Goal: Transaction & Acquisition: Purchase product/service

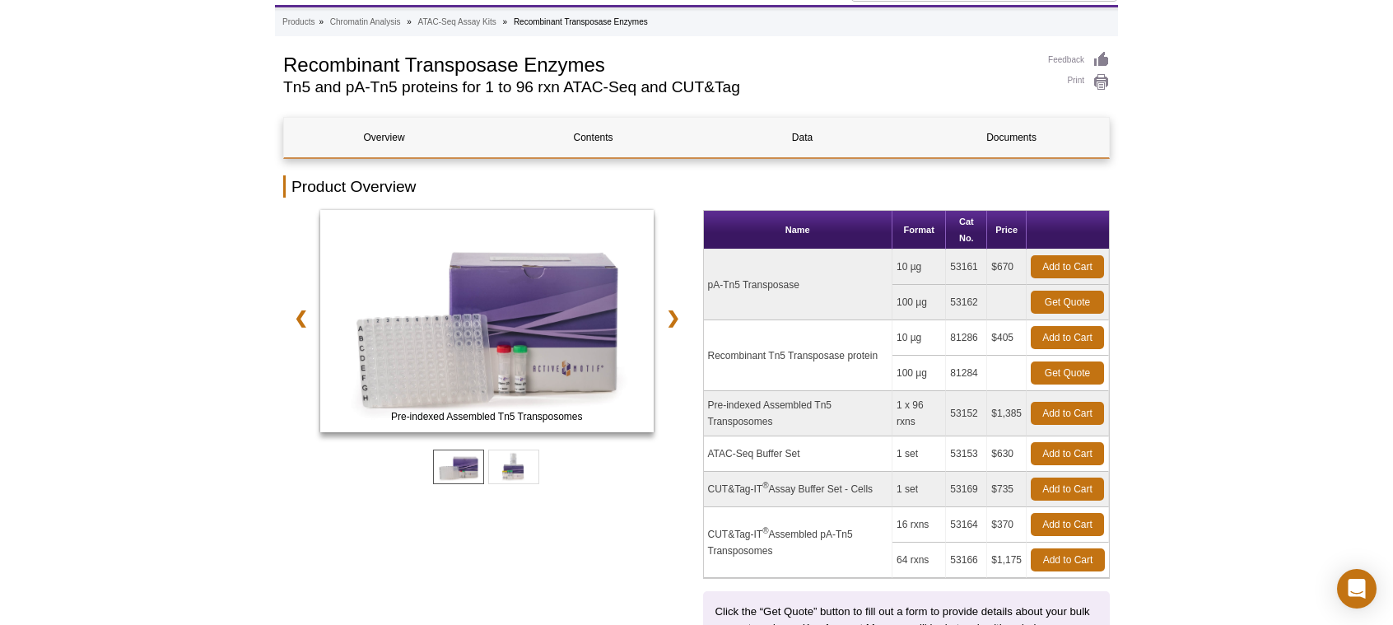
drag, startPoint x: 808, startPoint y: 449, endPoint x: 744, endPoint y: 444, distance: 64.4
click at [744, 444] on td "ATAC-Seq Buffer Set" at bounding box center [798, 453] width 188 height 35
drag, startPoint x: 800, startPoint y: 480, endPoint x: 778, endPoint y: 485, distance: 22.8
click at [778, 485] on td "CUT&Tag-IT ® Assay Buffer Set - Cells" at bounding box center [798, 489] width 188 height 35
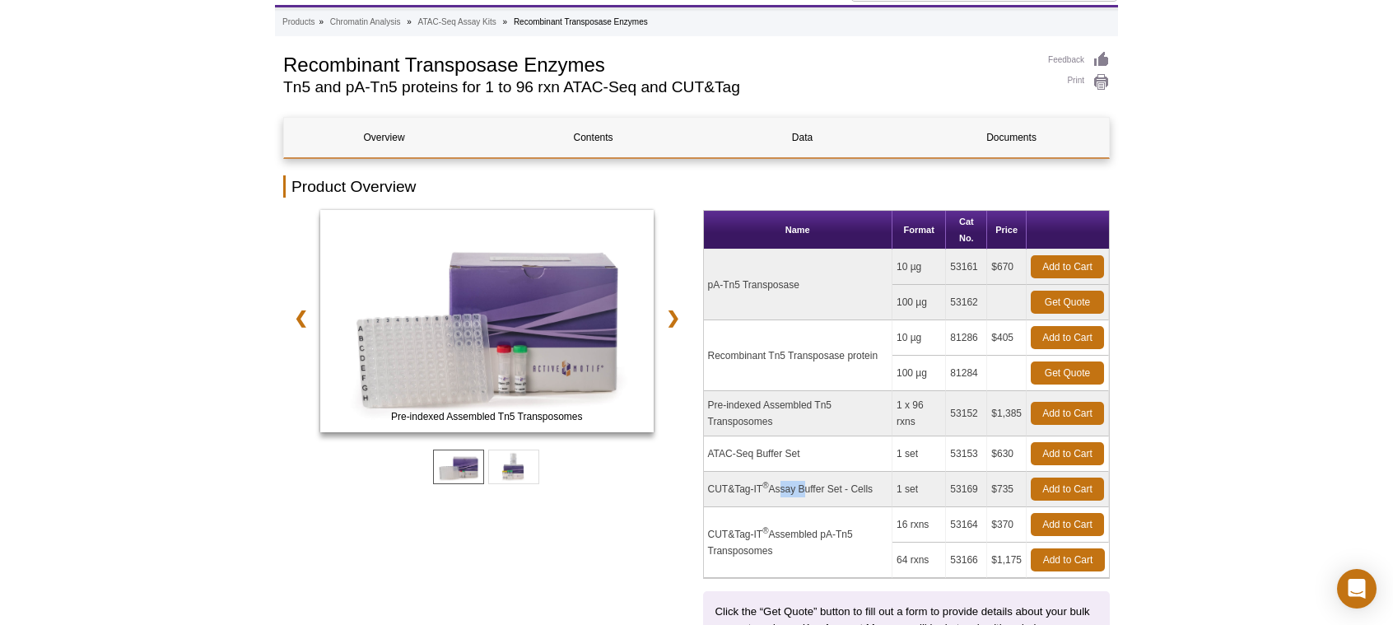
click at [778, 485] on td "CUT&Tag-IT ® Assay Buffer Set - Cells" at bounding box center [798, 489] width 188 height 35
drag, startPoint x: 780, startPoint y: 420, endPoint x: 738, endPoint y: 419, distance: 42.0
click at [738, 419] on td "Pre-indexed Assembled Tn5 Transposomes" at bounding box center [798, 413] width 188 height 45
click at [737, 419] on td "Pre-indexed Assembled Tn5 Transposomes" at bounding box center [798, 413] width 188 height 45
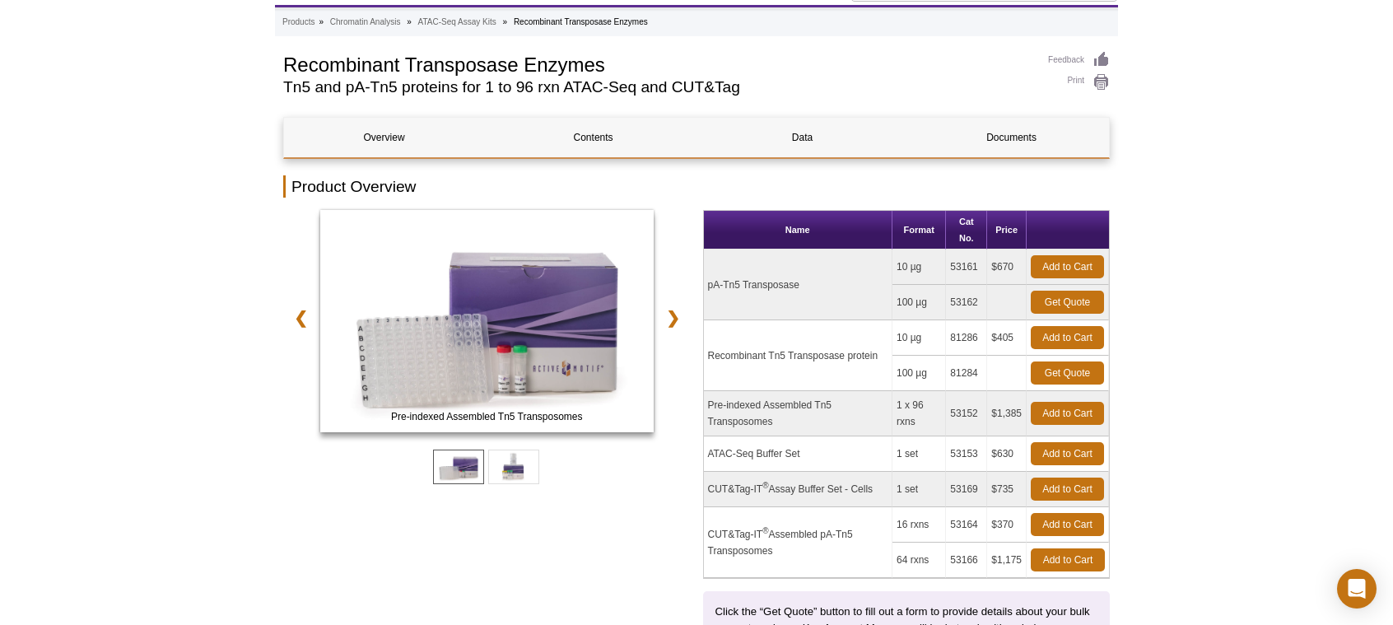
drag, startPoint x: 741, startPoint y: 357, endPoint x: 802, endPoint y: 357, distance: 60.9
click at [802, 357] on td "Recombinant Tn5 Transposase protein" at bounding box center [798, 355] width 188 height 71
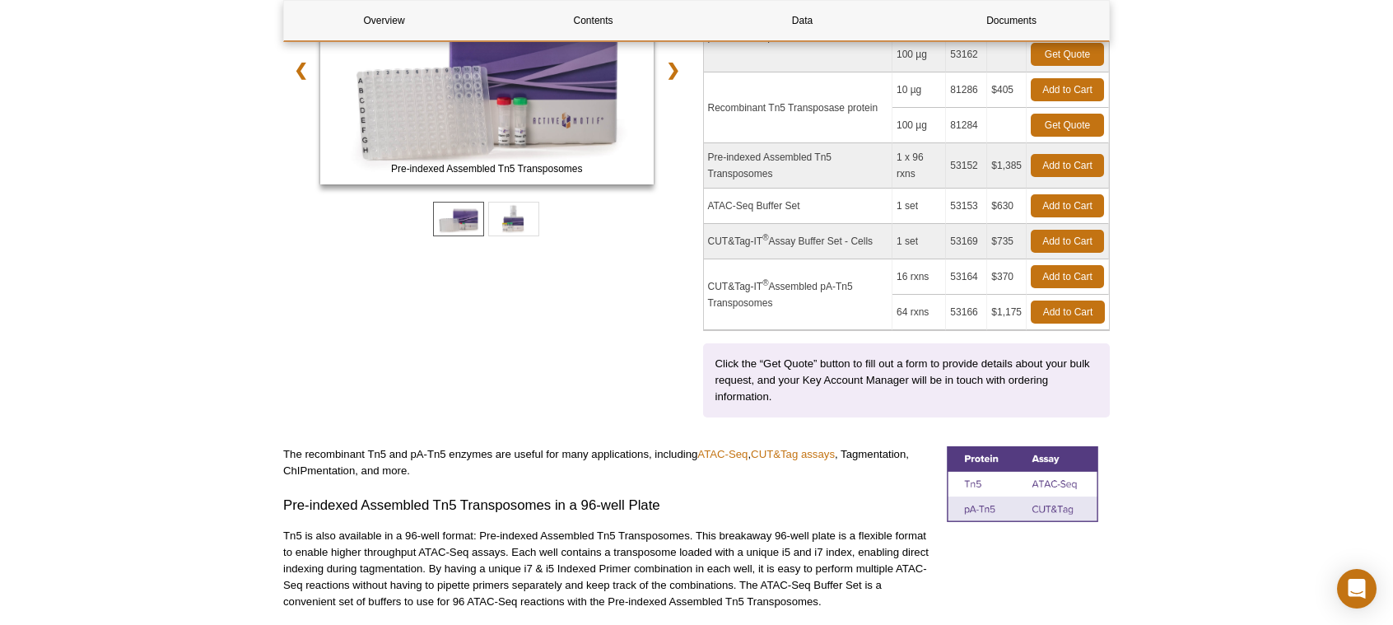
scroll to position [241, 0]
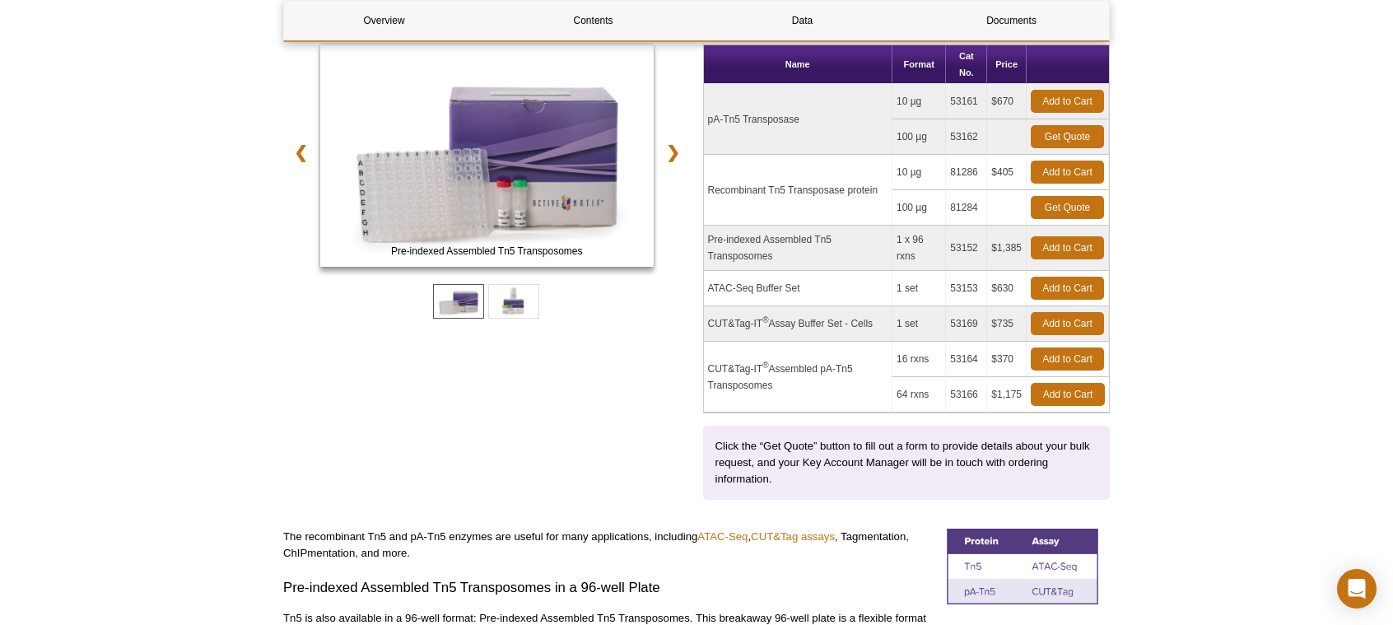
drag, startPoint x: 706, startPoint y: 188, endPoint x: 877, endPoint y: 188, distance: 170.4
click at [877, 188] on td "Recombinant Tn5 Transposase protein" at bounding box center [798, 190] width 188 height 71
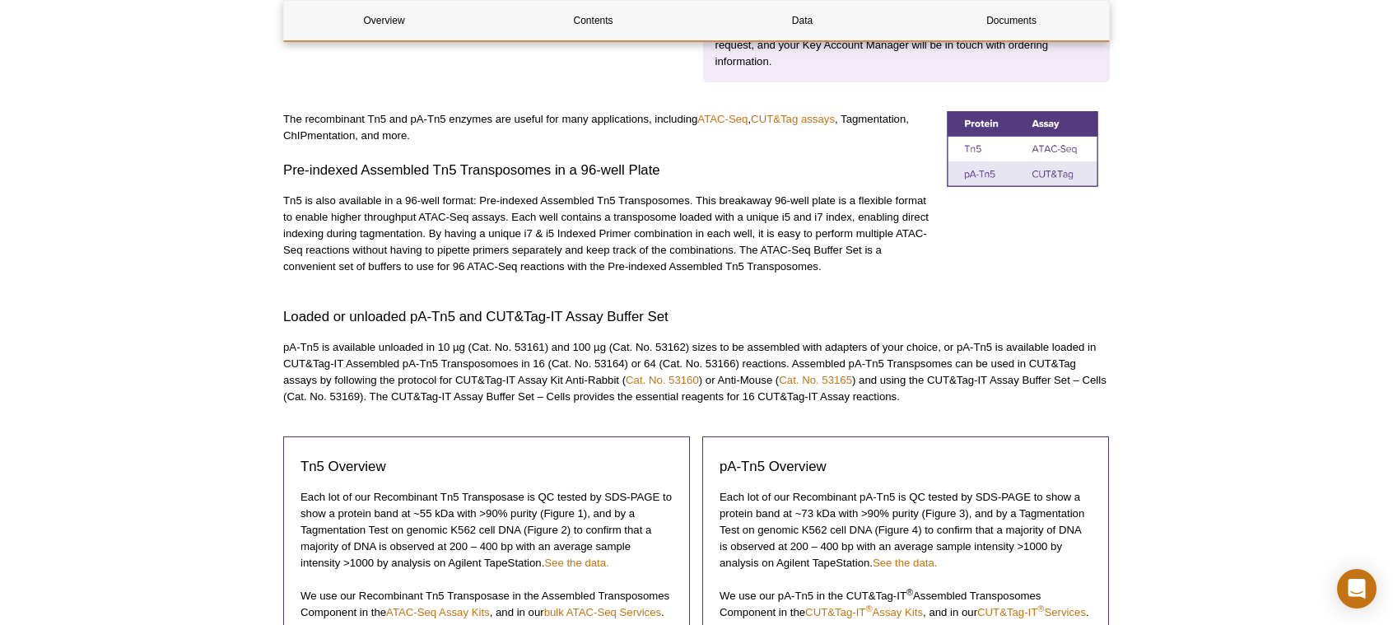
scroll to position [823, 0]
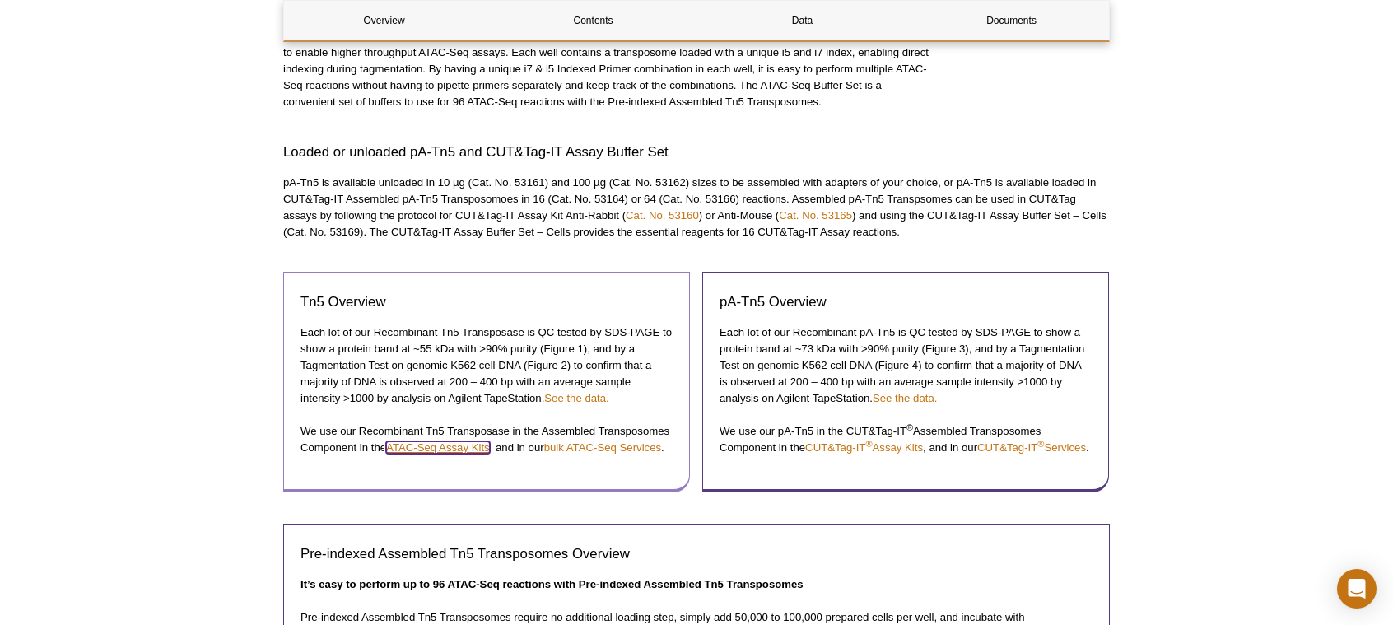
click at [449, 445] on link "ATAC-Seq Assay Kits" at bounding box center [438, 447] width 104 height 12
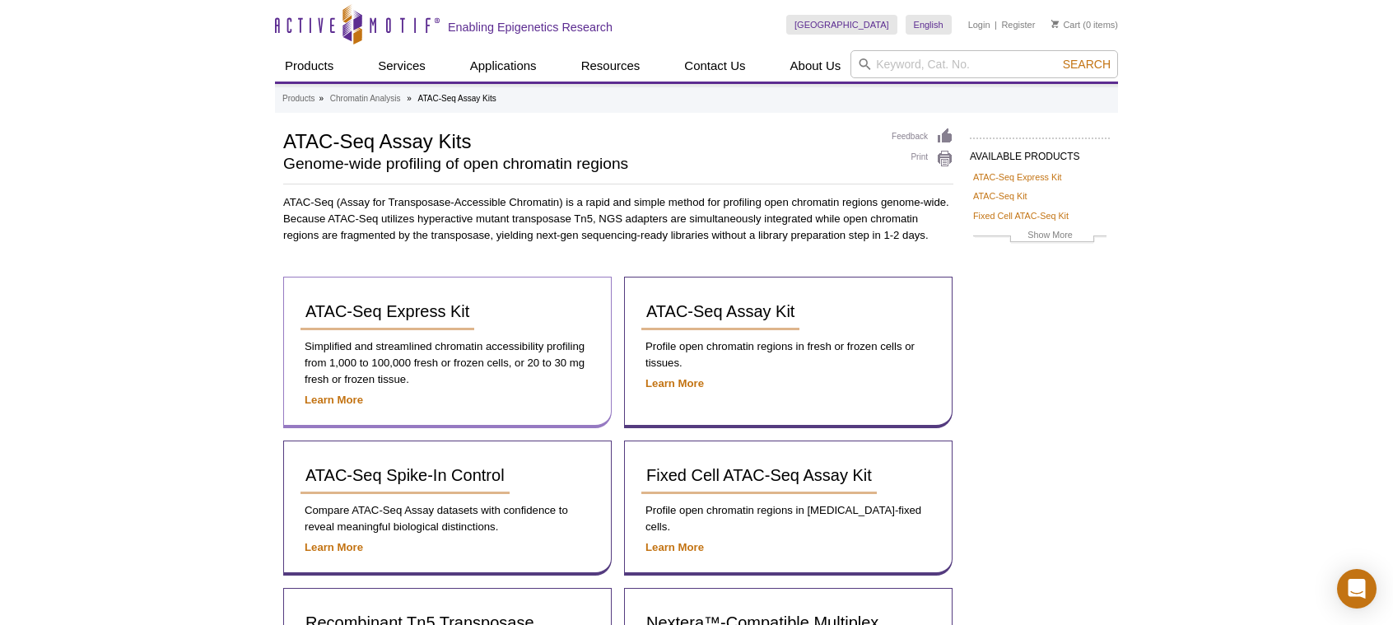
scroll to position [314, 0]
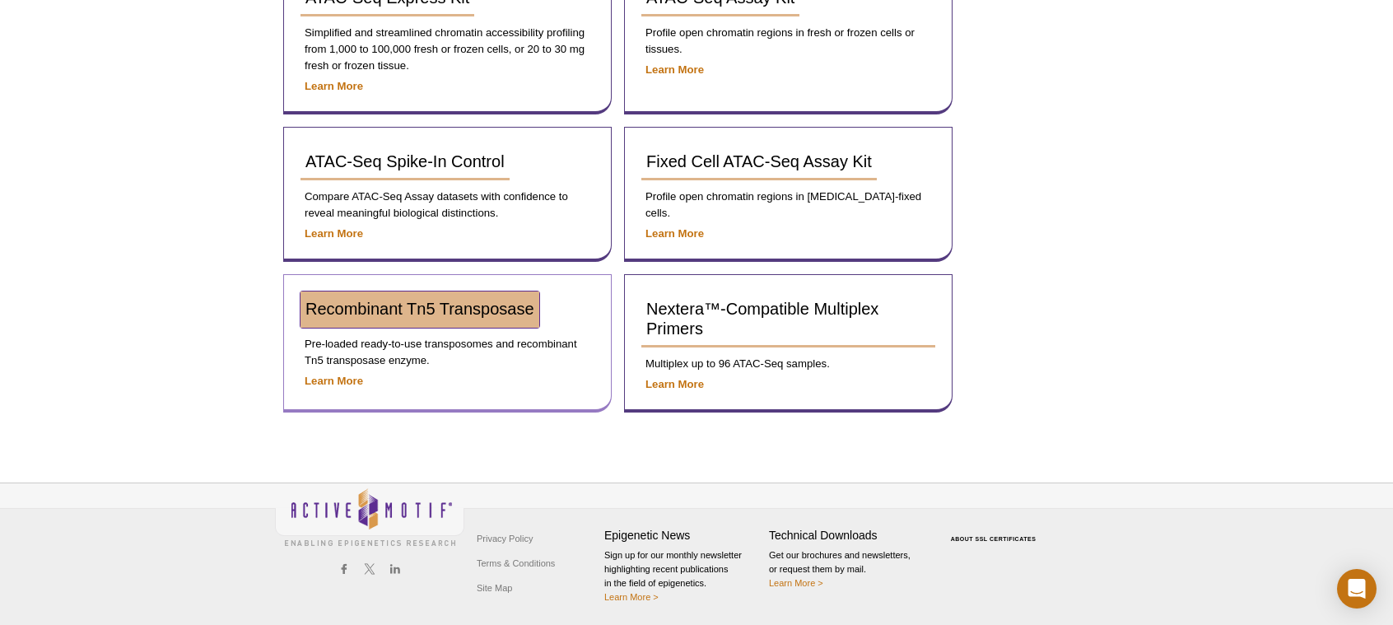
click at [477, 313] on span "Recombinant Tn5 Transposase" at bounding box center [419, 309] width 229 height 18
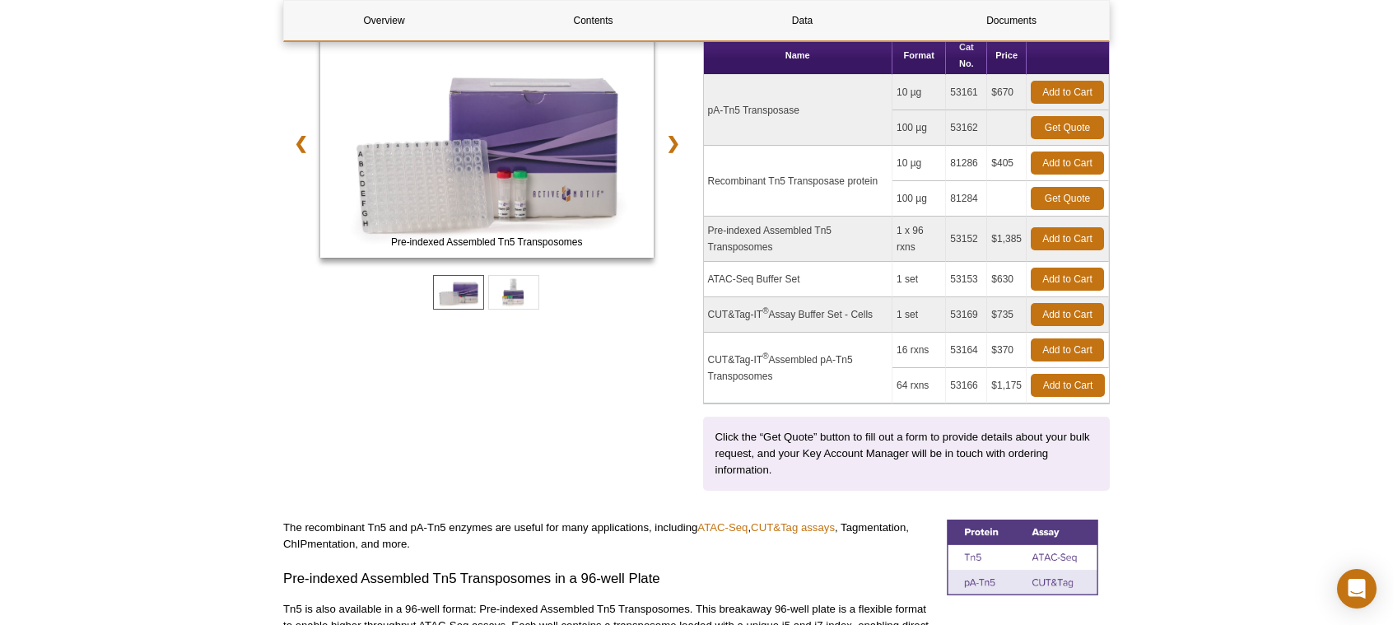
scroll to position [168, 0]
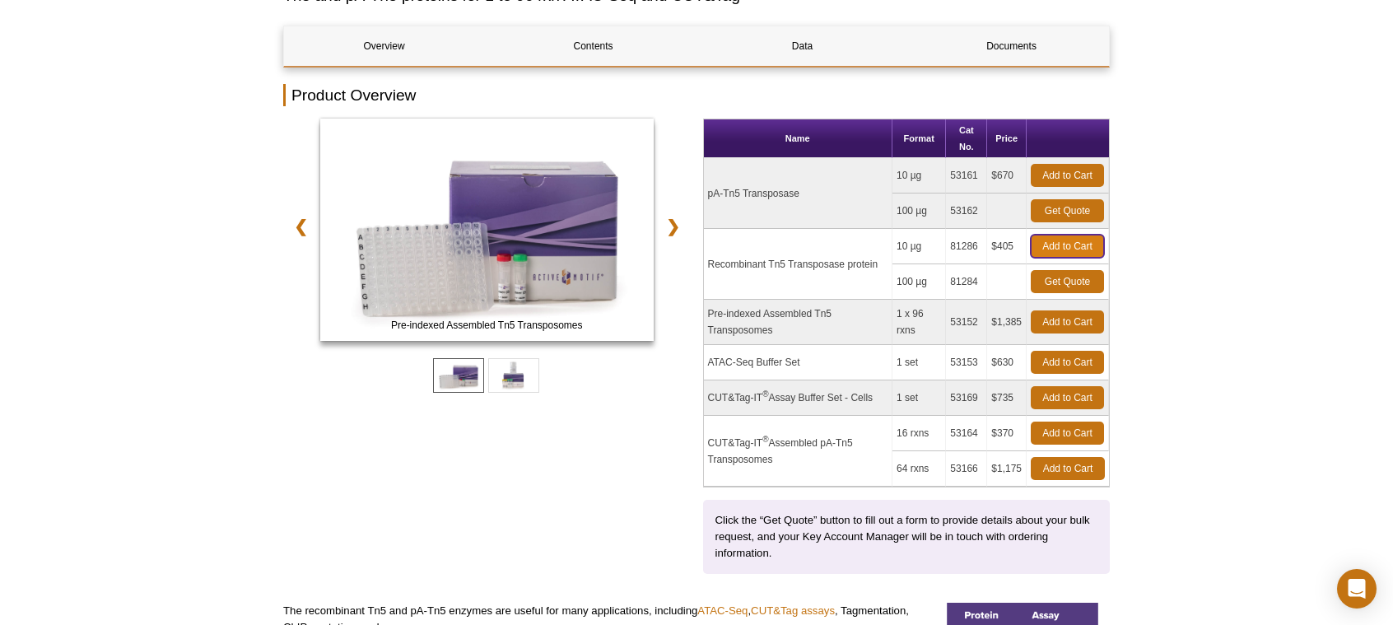
click at [1058, 238] on link "Add to Cart" at bounding box center [1066, 246] width 73 height 23
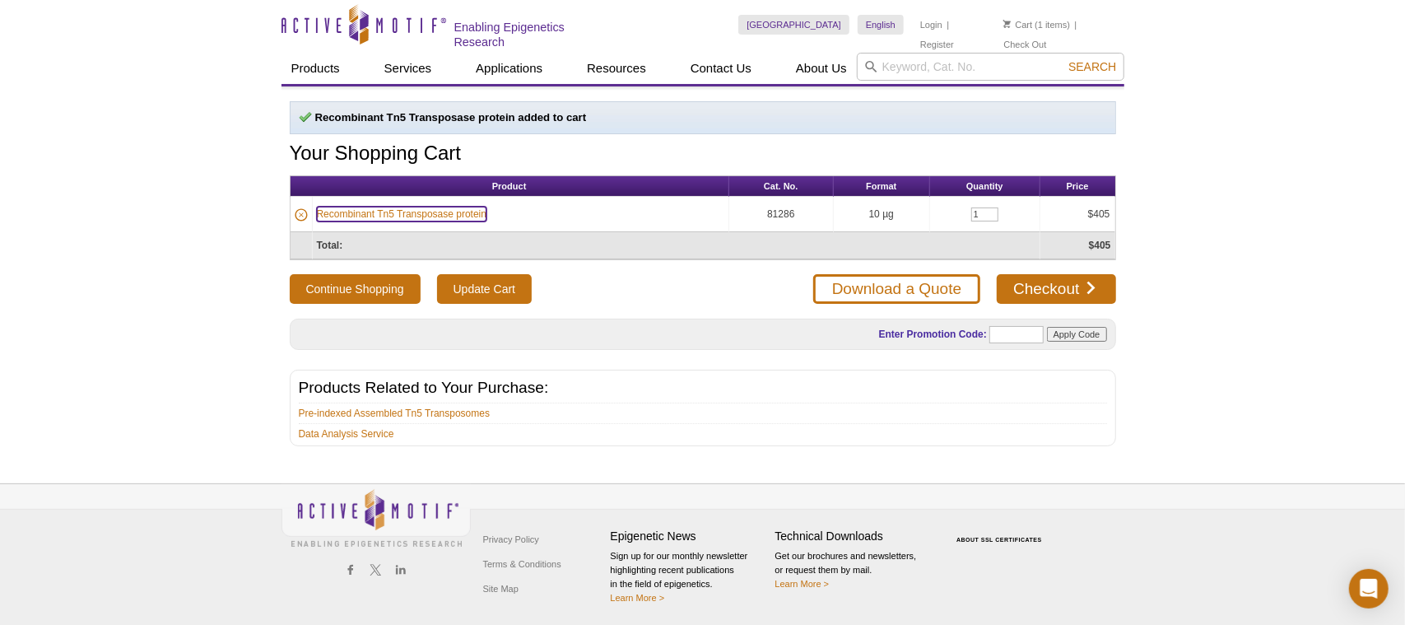
click at [397, 213] on link "Recombinant Tn5 Transposase protein" at bounding box center [402, 214] width 170 height 15
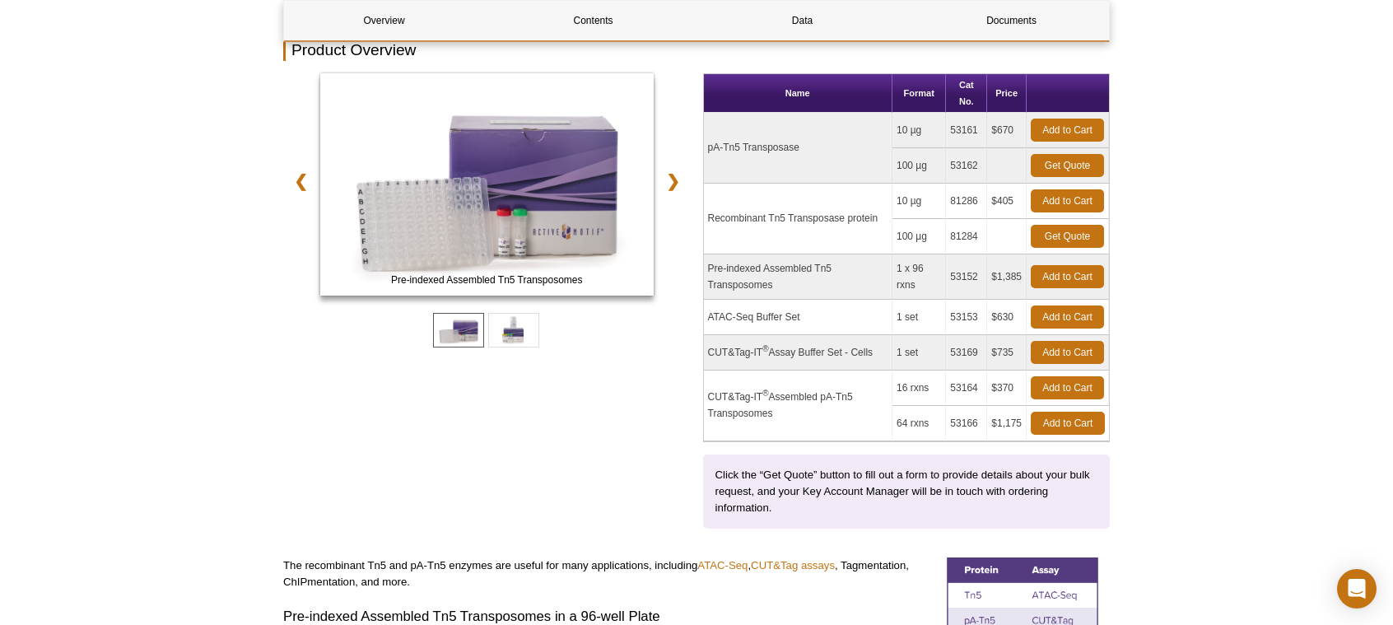
scroll to position [214, 0]
drag, startPoint x: 933, startPoint y: 198, endPoint x: 912, endPoint y: 200, distance: 21.5
click at [912, 200] on td "10 µg" at bounding box center [918, 201] width 53 height 35
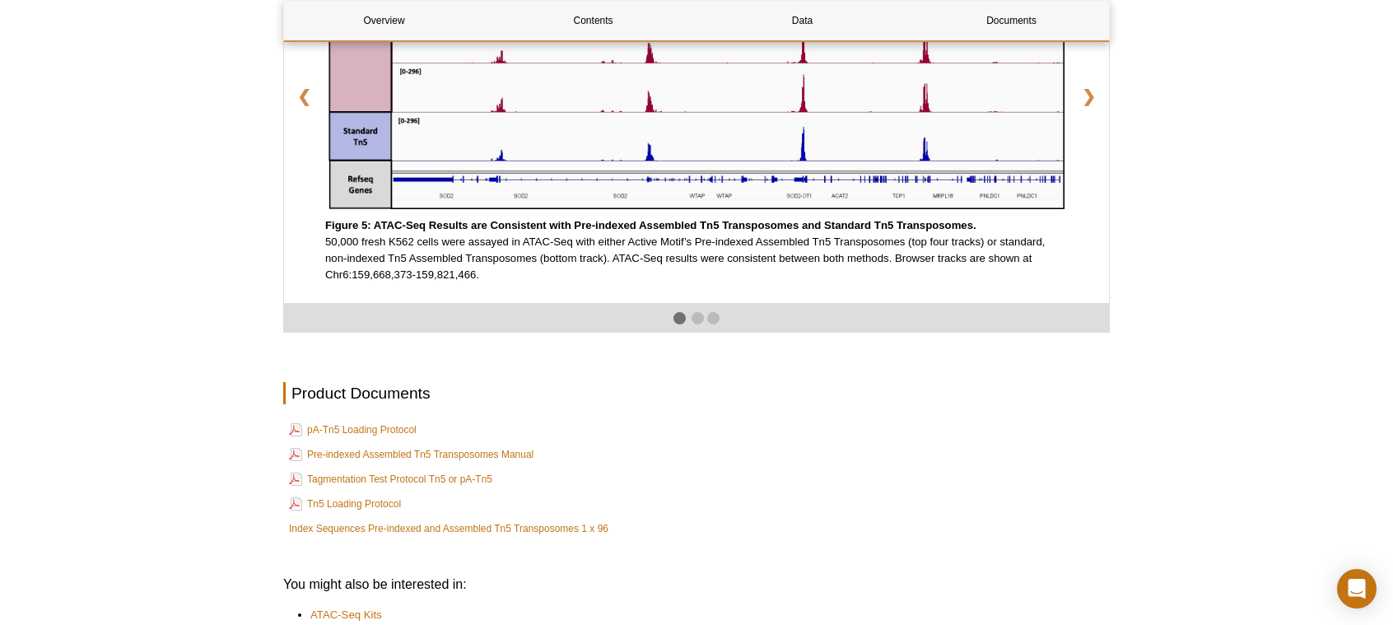
scroll to position [2672, 0]
click at [477, 463] on link "Pre-indexed Assembled Tn5 Transposomes Manual" at bounding box center [411, 454] width 244 height 20
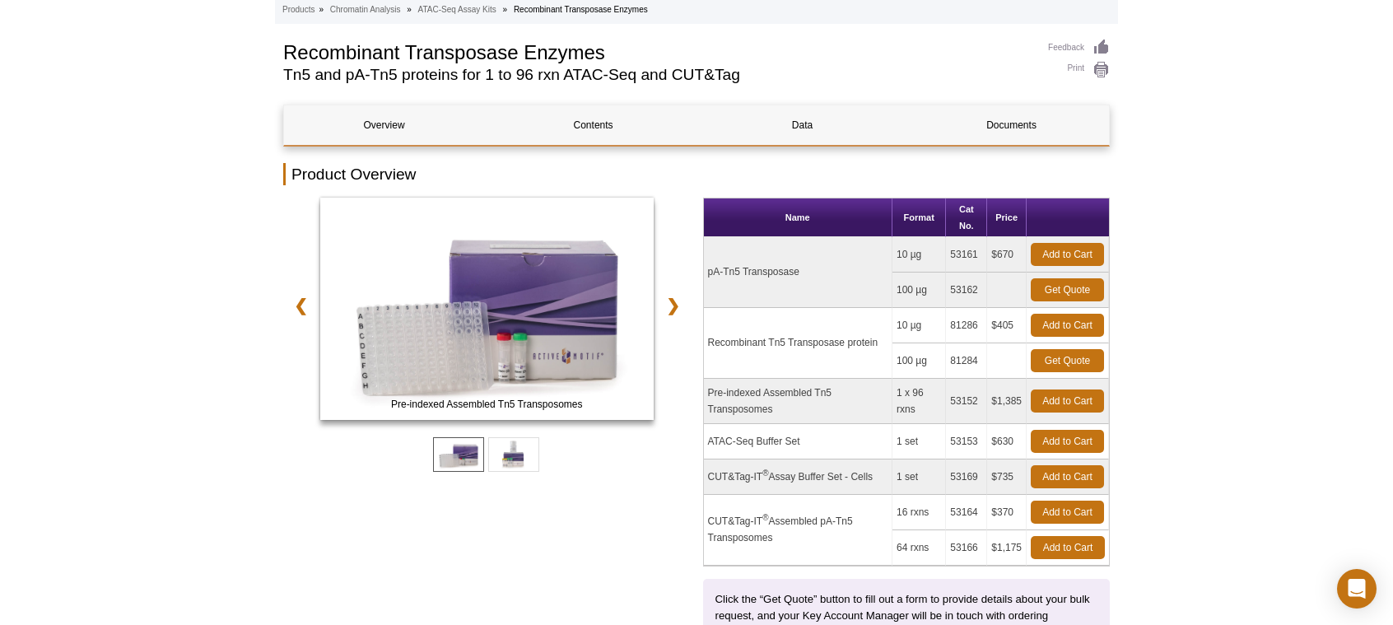
scroll to position [0, 0]
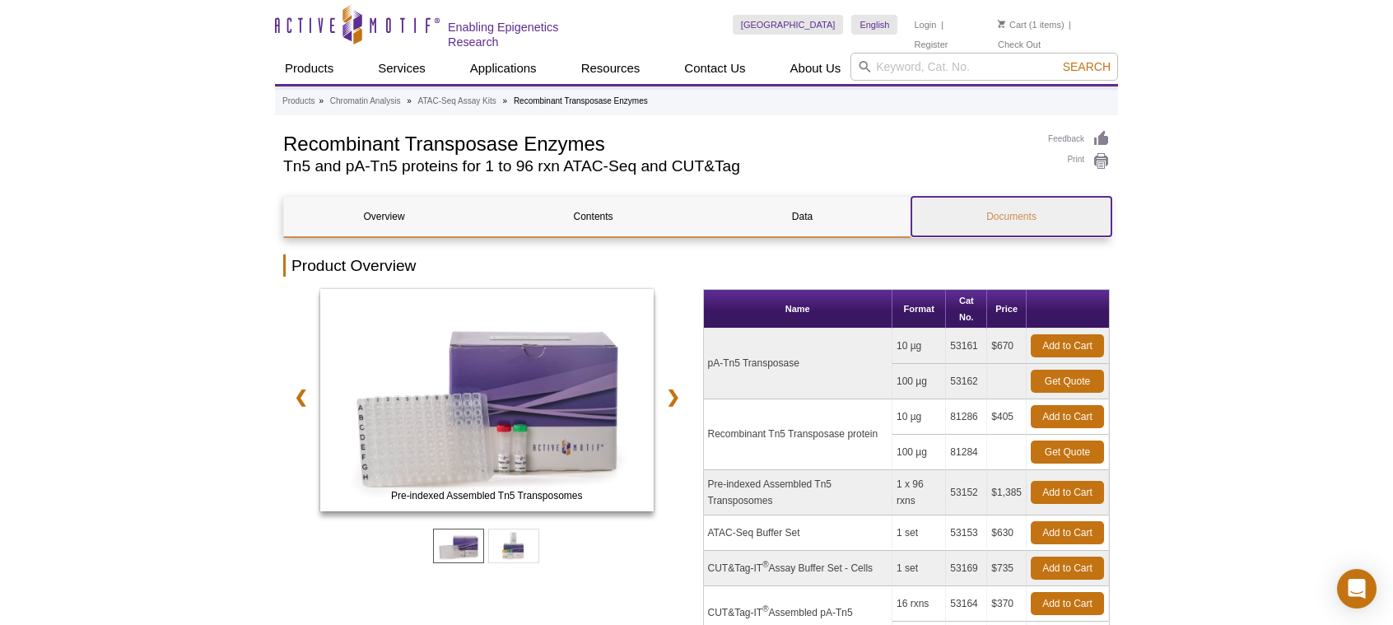
click at [937, 221] on link "Documents" at bounding box center [1011, 217] width 200 height 40
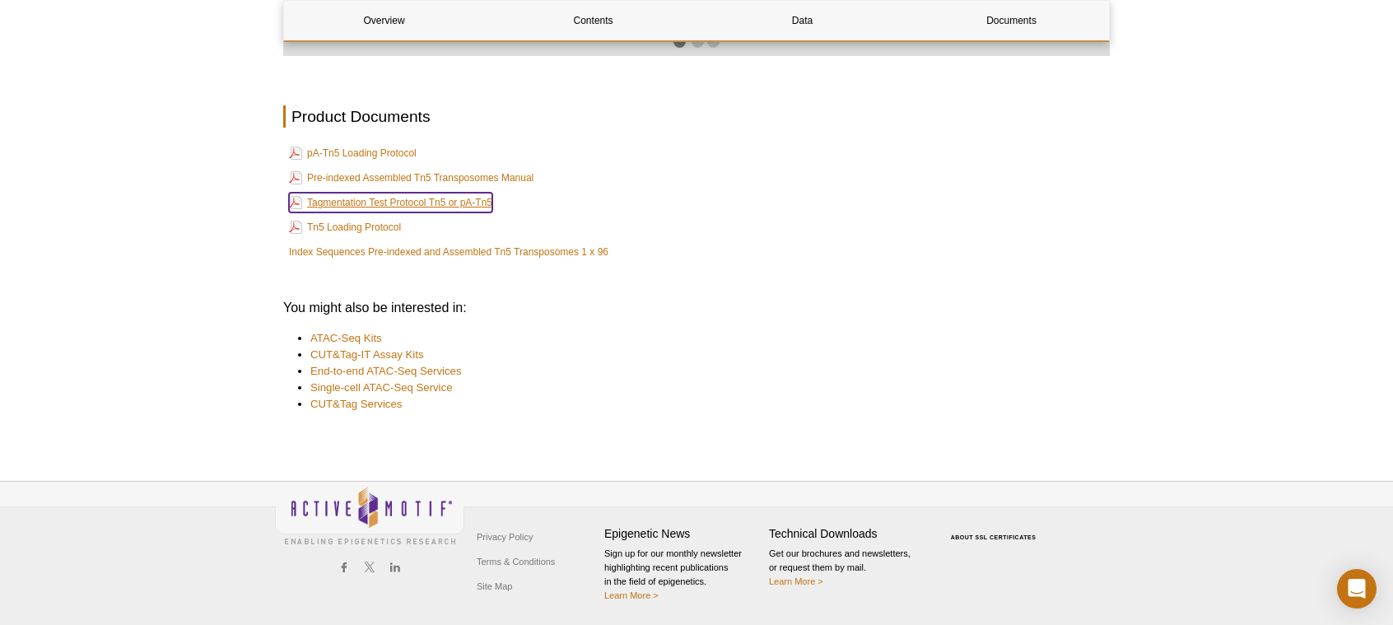
click at [370, 210] on link "Tagmentation Test Protocol Tn5 or pA-Tn5" at bounding box center [390, 203] width 203 height 20
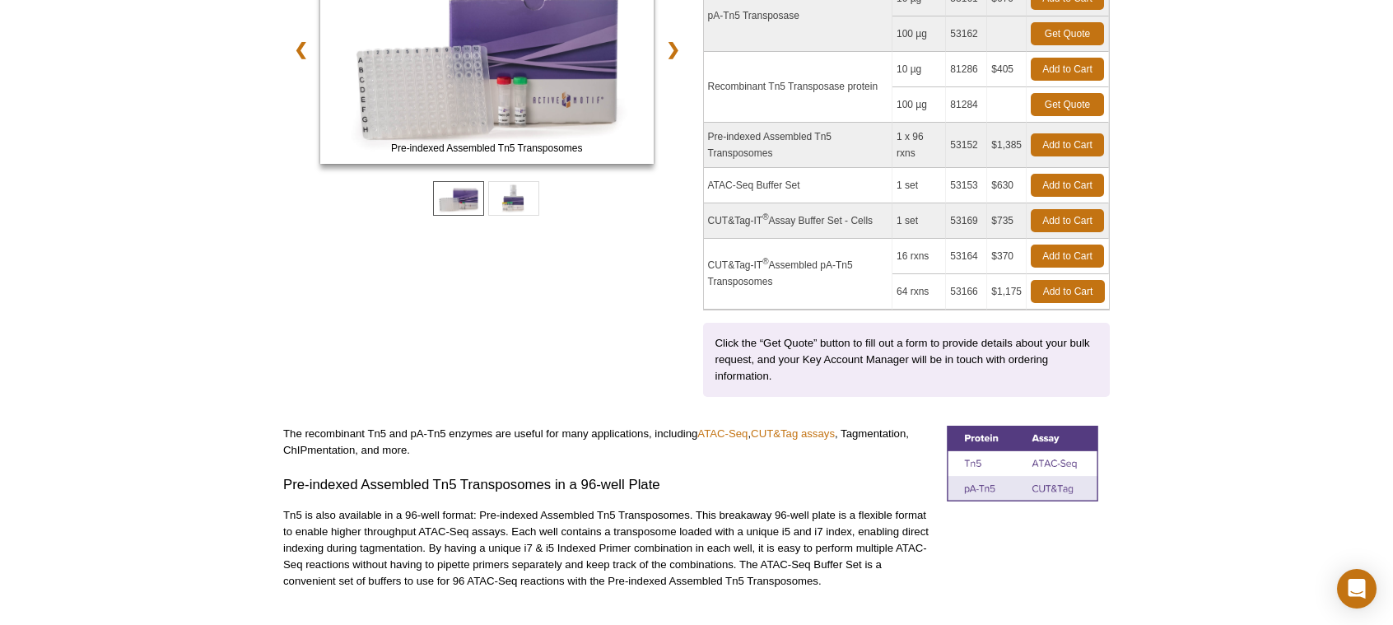
scroll to position [0, 0]
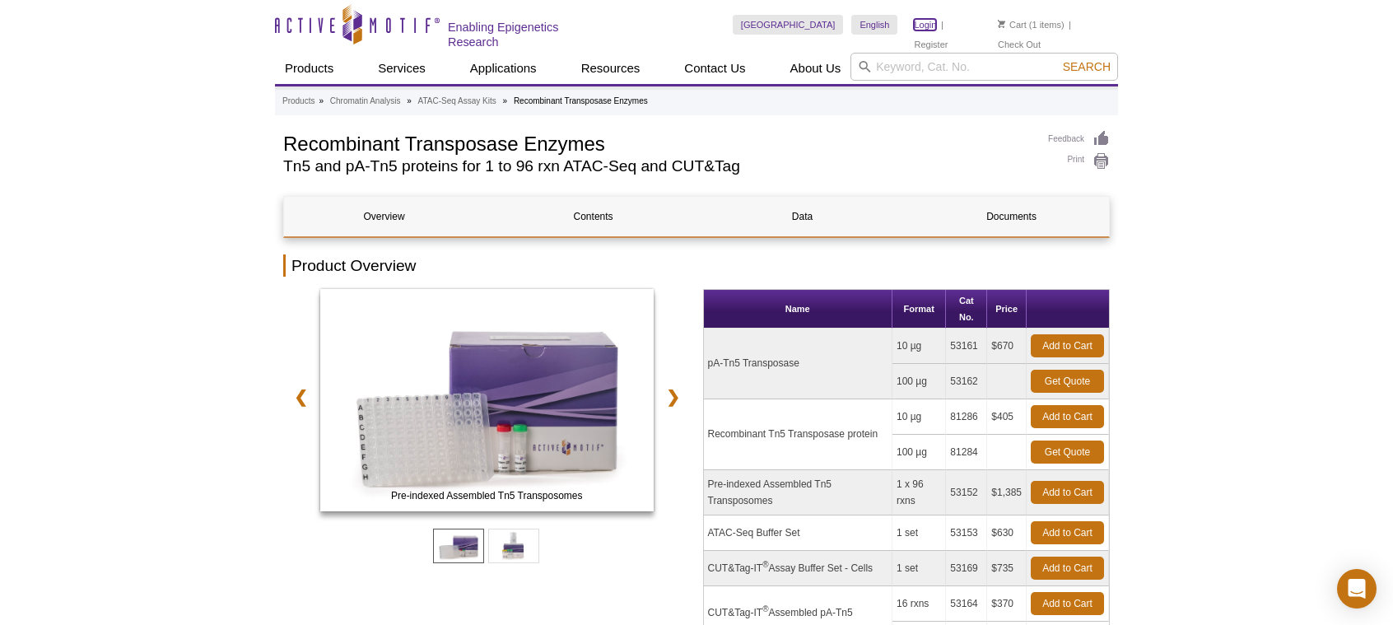
click at [928, 26] on link "Login" at bounding box center [925, 25] width 22 height 12
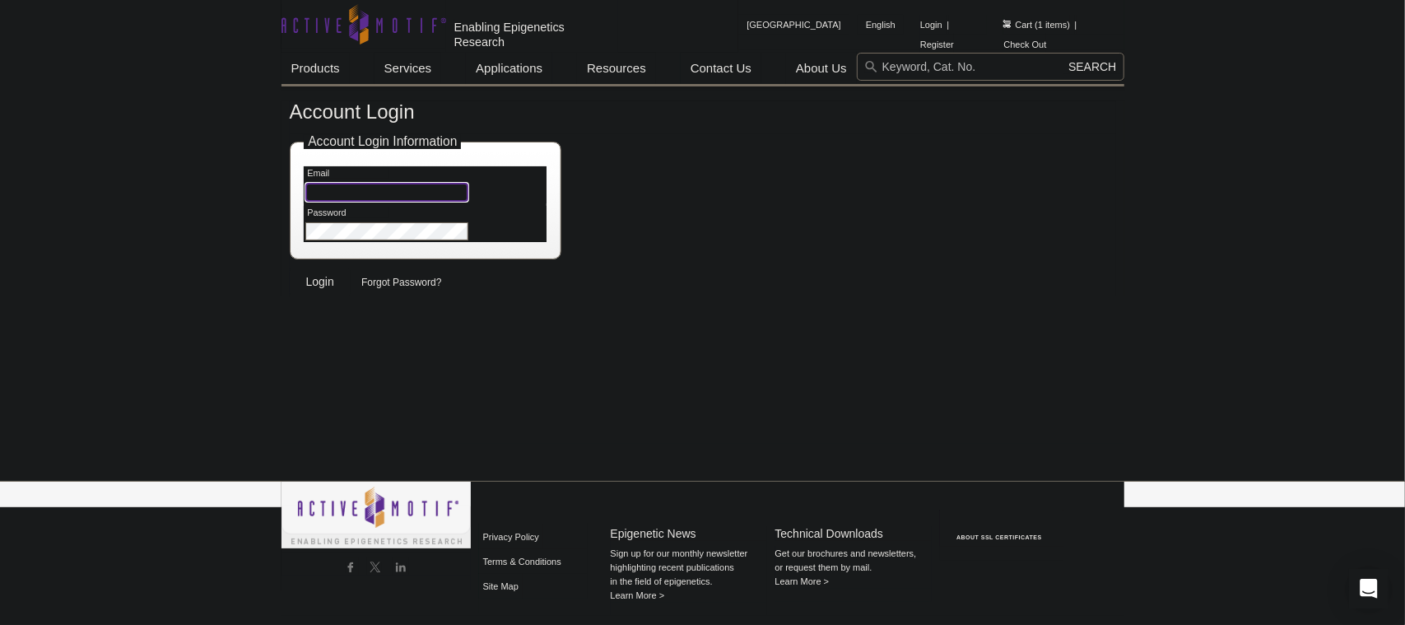
drag, startPoint x: 0, startPoint y: 0, endPoint x: 391, endPoint y: 189, distance: 434.4
click at [391, 189] on input "Email" at bounding box center [386, 192] width 162 height 19
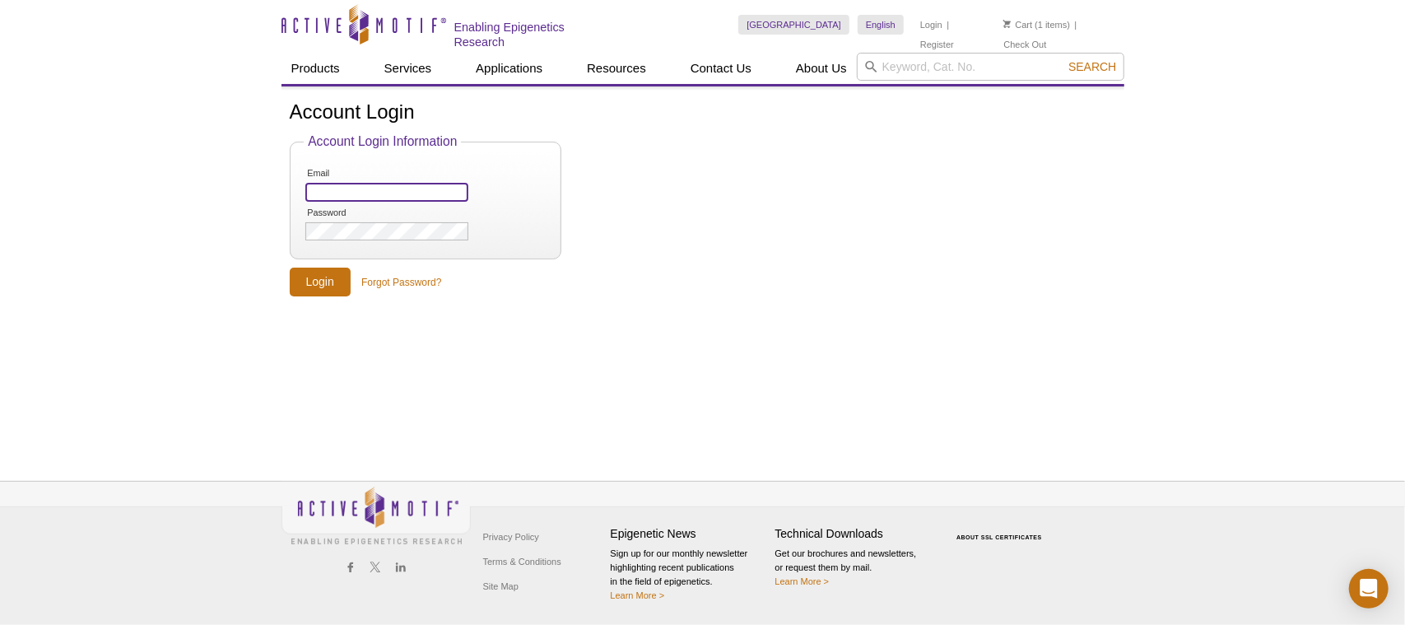
type input "[EMAIL_ADDRESS][DOMAIN_NAME]"
click at [290, 267] on input "Login" at bounding box center [320, 281] width 61 height 29
click at [318, 267] on input "Login" at bounding box center [320, 281] width 61 height 29
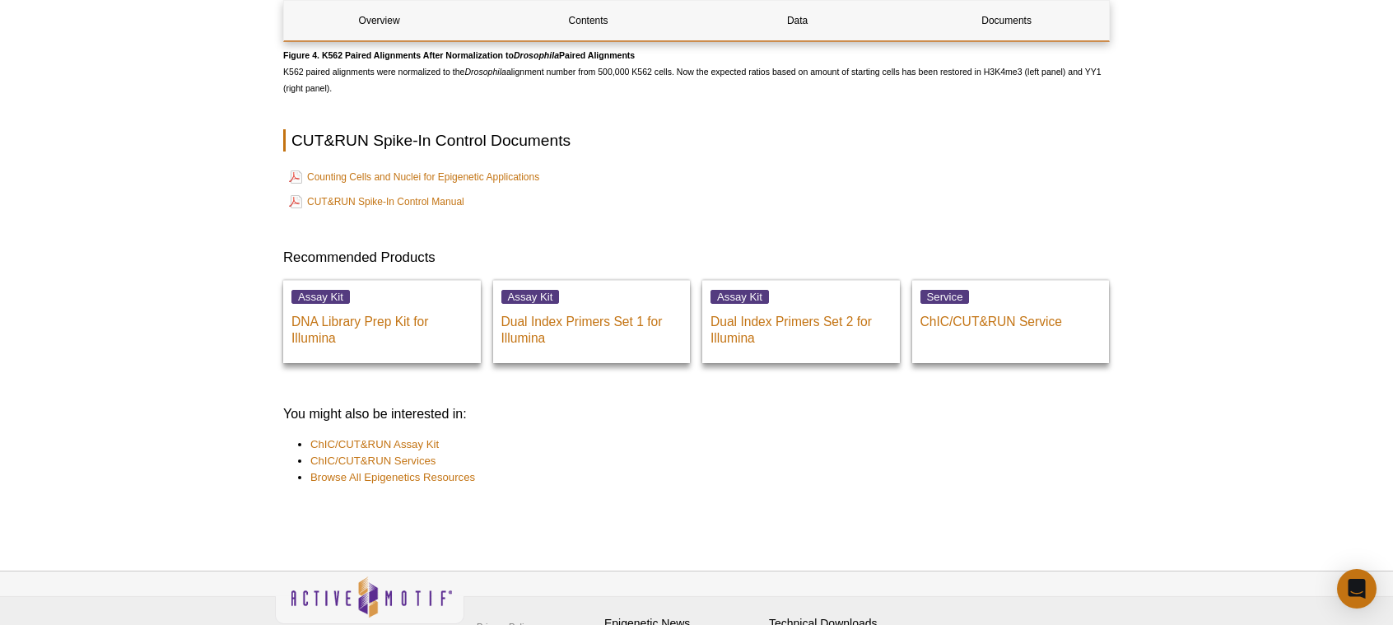
scroll to position [3375, 0]
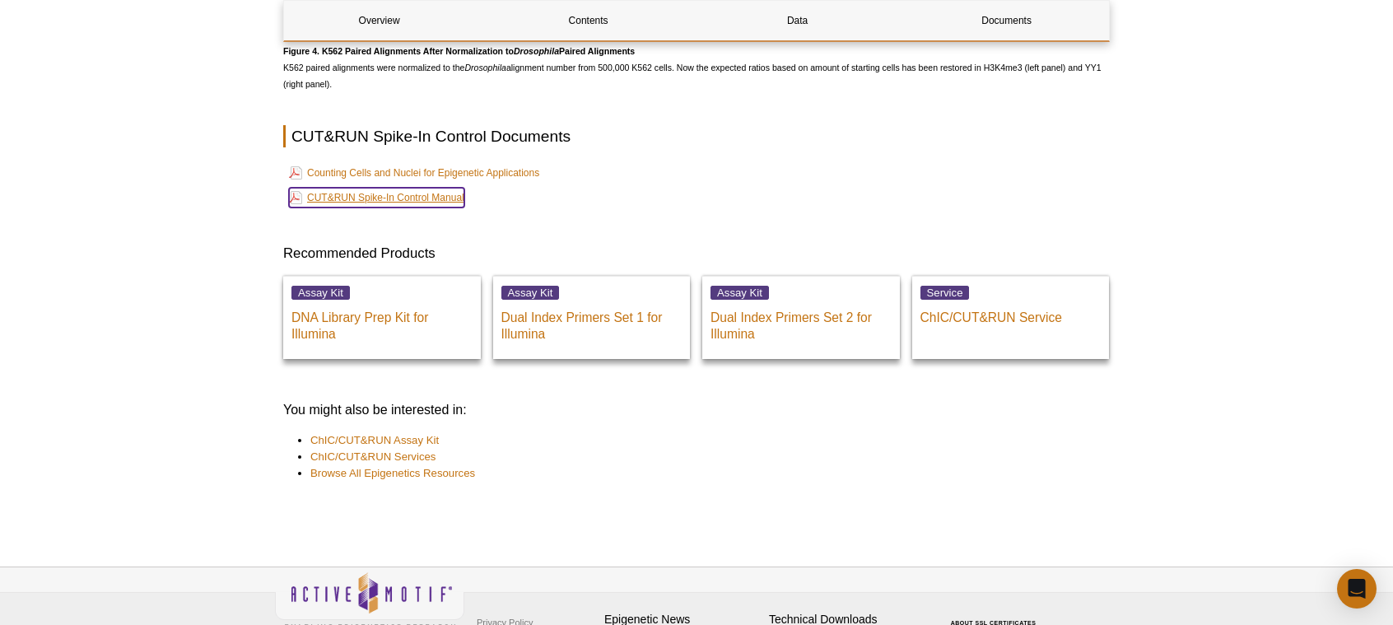
click at [444, 207] on link "CUT&RUN Spike-In Control Manual" at bounding box center [376, 198] width 175 height 20
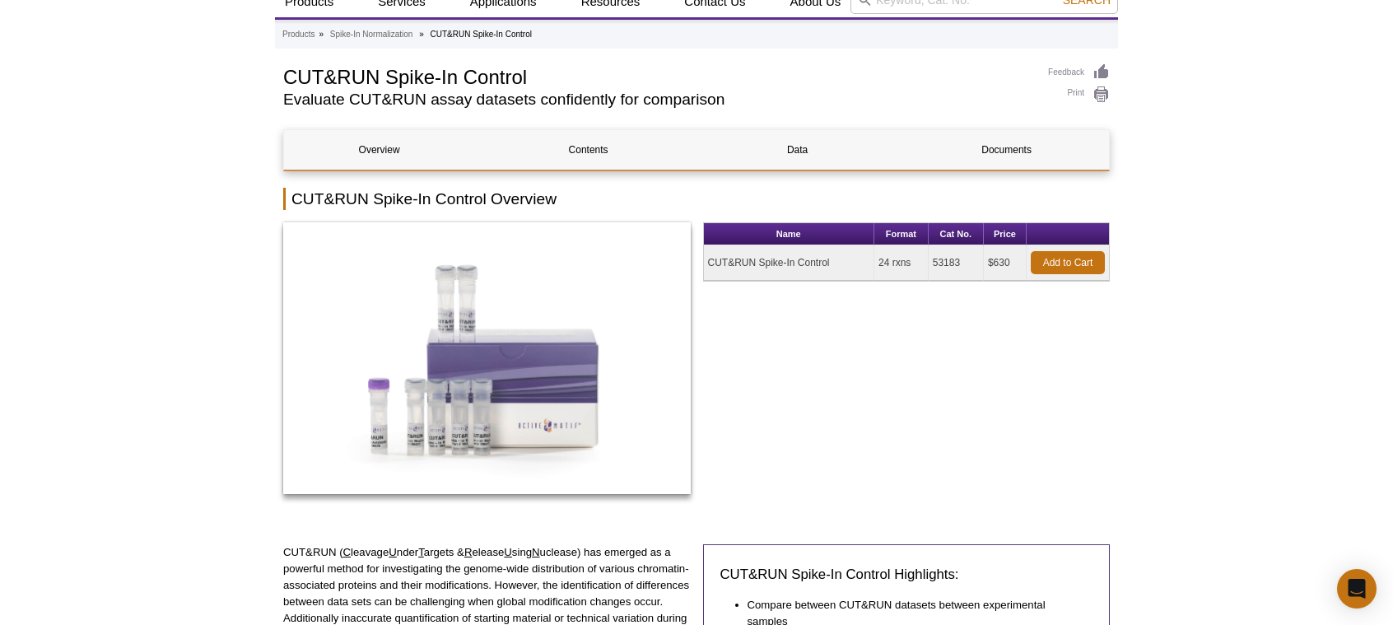
scroll to position [0, 0]
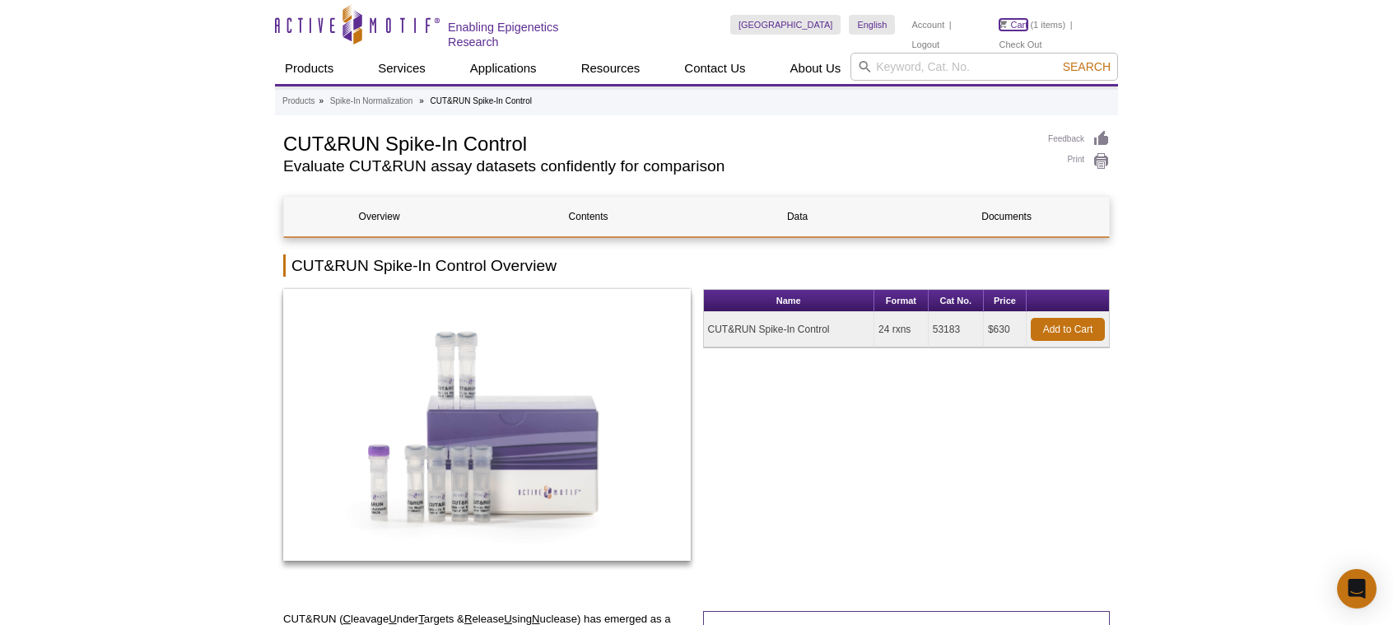
click at [1022, 22] on link "Cart" at bounding box center [1013, 25] width 29 height 12
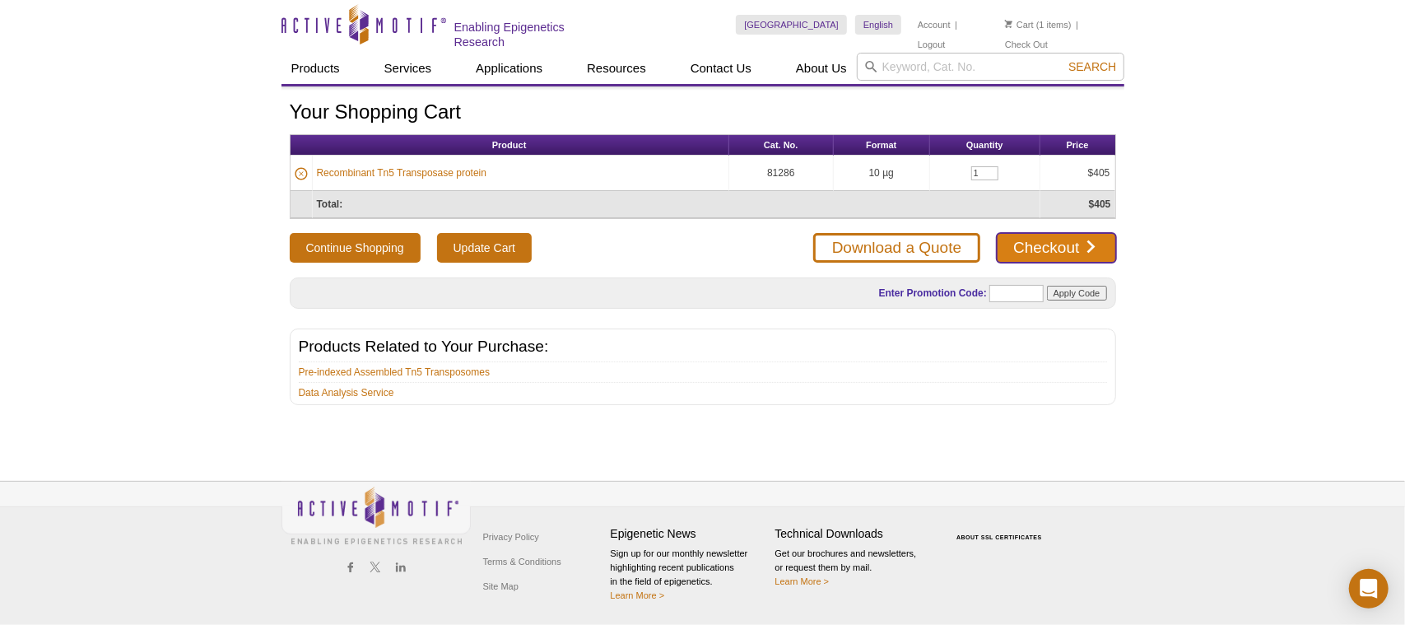
click at [1032, 244] on link "Checkout" at bounding box center [1056, 248] width 119 height 30
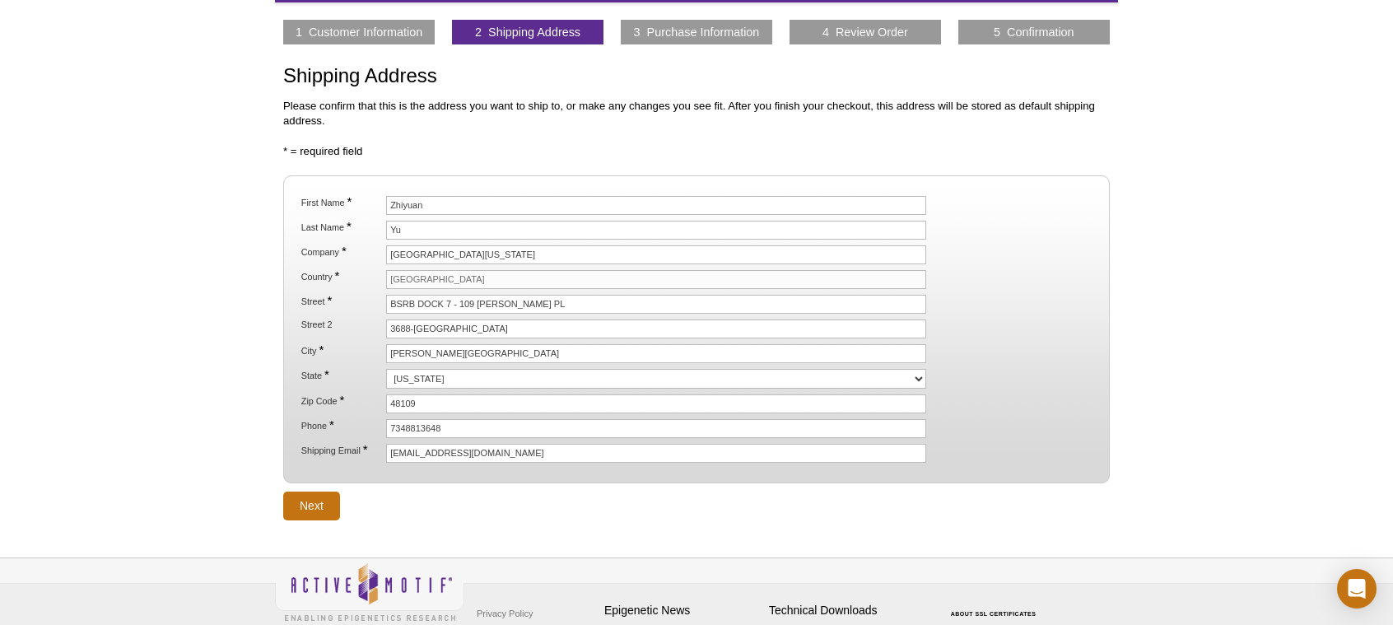
scroll to position [85, 0]
click at [313, 509] on div "Active Motif Logo Enabling Epigenetics Research 1 Search Skip to content Active…" at bounding box center [696, 307] width 1393 height 785
click at [317, 491] on input "Next" at bounding box center [311, 505] width 57 height 29
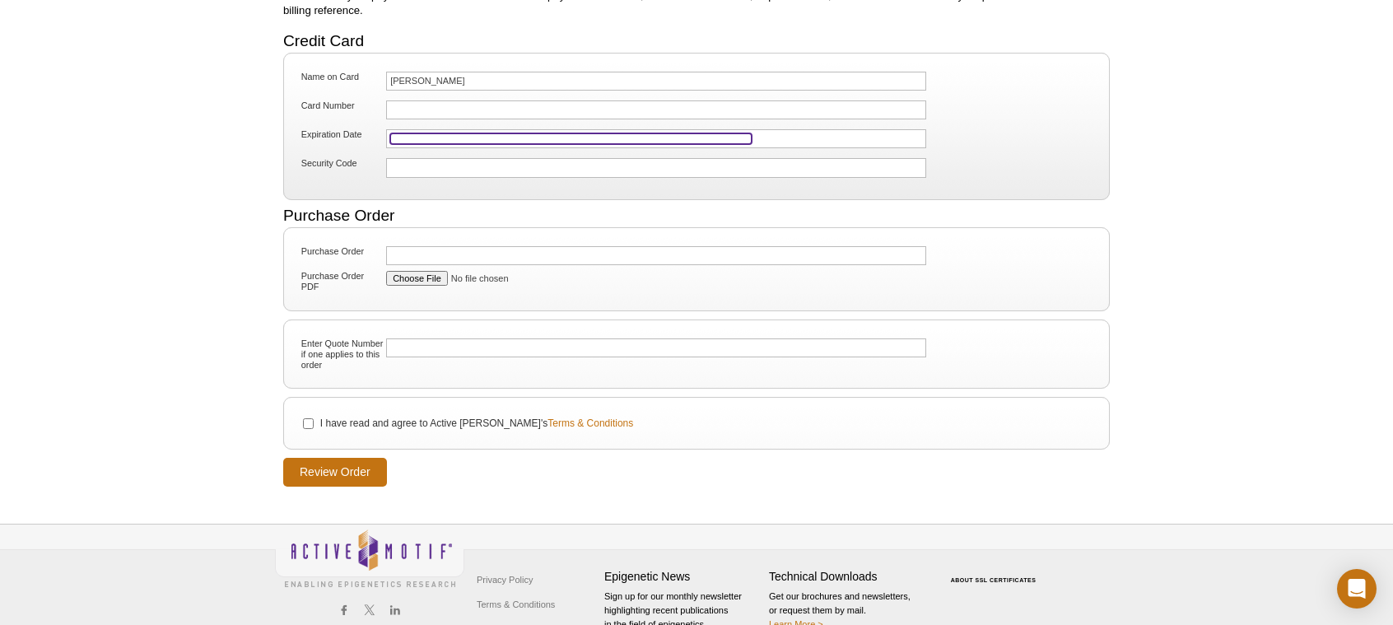
scroll to position [195, 0]
click at [311, 424] on li "I have read and agree to Active Motif's Terms & Conditions" at bounding box center [696, 422] width 797 height 18
click at [311, 417] on input "I have read and agree to Active Motif's Terms & Conditions" at bounding box center [308, 422] width 11 height 11
checkbox input "true"
click at [346, 461] on input "Review Order" at bounding box center [335, 471] width 104 height 29
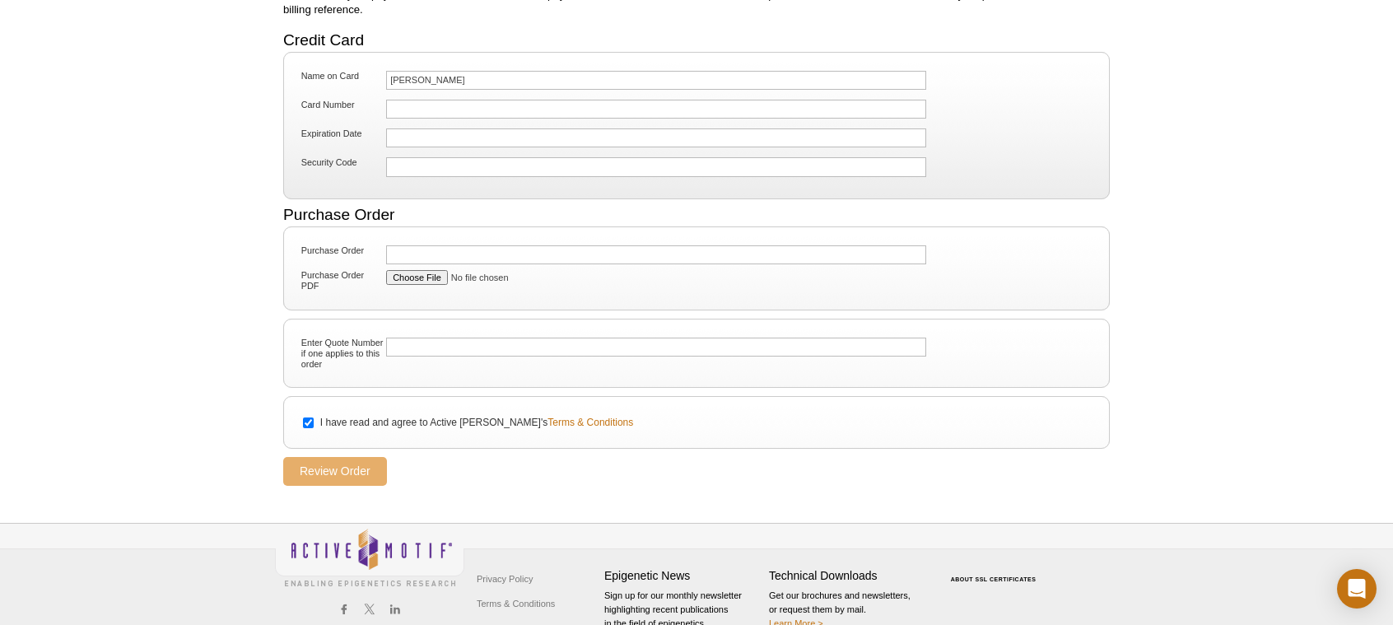
scroll to position [0, 0]
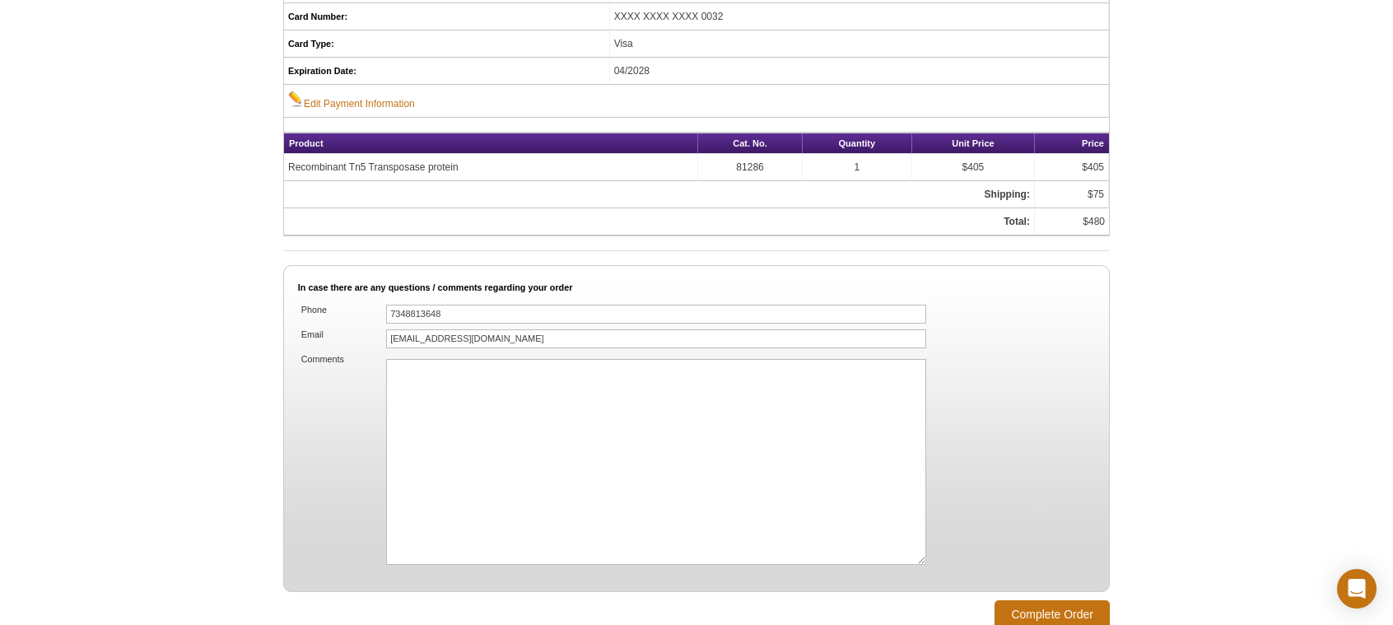
scroll to position [1014, 0]
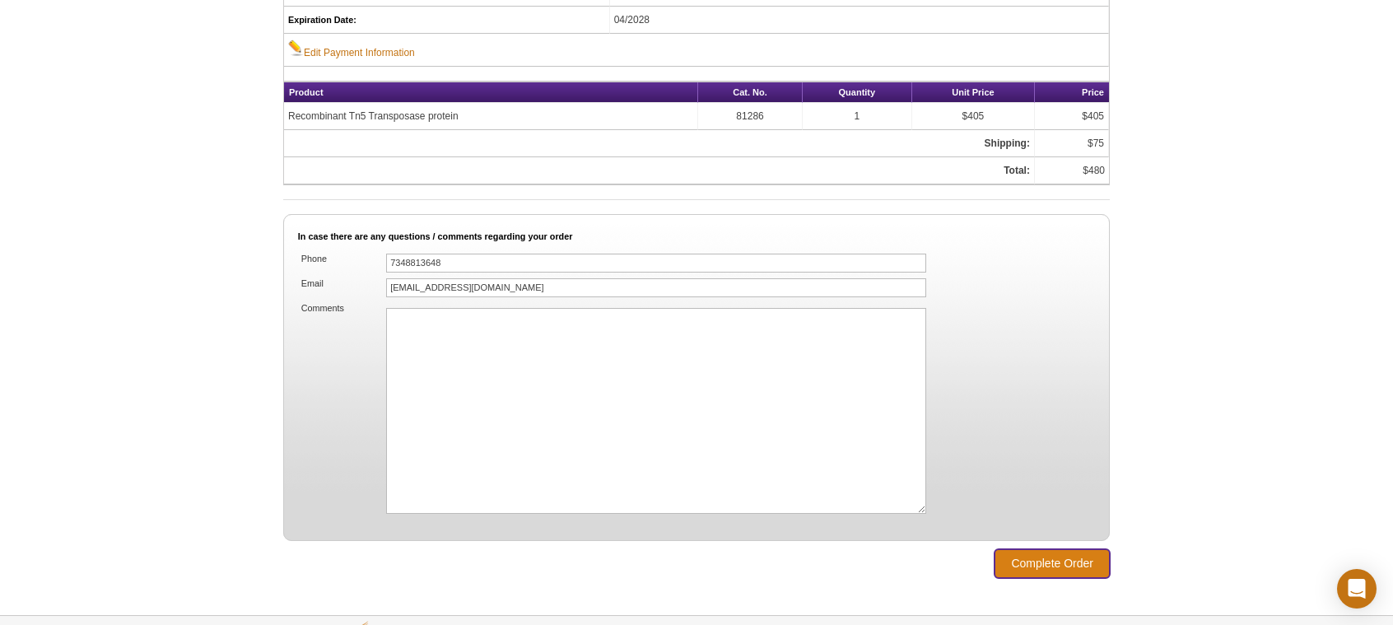
click at [1031, 549] on input "Complete Order" at bounding box center [1051, 563] width 115 height 29
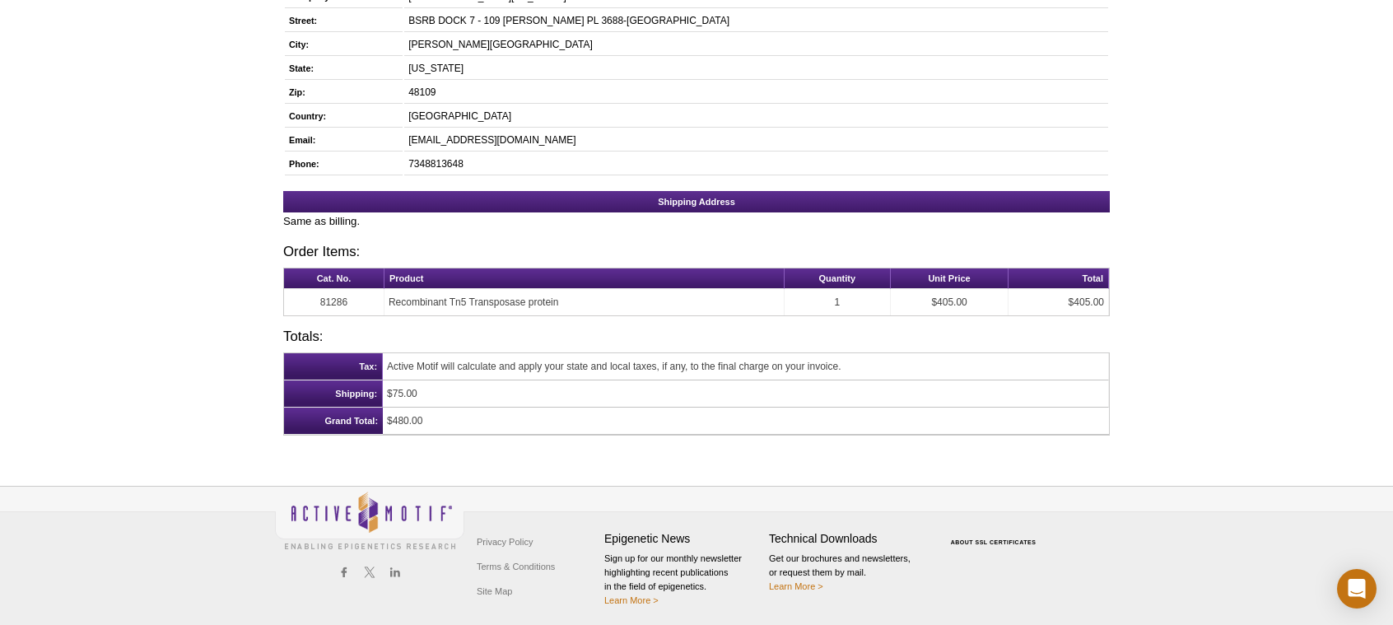
scroll to position [319, 0]
drag, startPoint x: 466, startPoint y: 421, endPoint x: 390, endPoint y: 368, distance: 92.2
click at [390, 368] on tbody "Tax: Active Motif will calculate and apply your state and local taxes, if any, …" at bounding box center [696, 393] width 825 height 81
drag, startPoint x: 581, startPoint y: 457, endPoint x: 341, endPoint y: 504, distance: 244.9
click at [581, 458] on div "Active Motif Logo Enabling Epigenetics Research 0 Search Skip to content Active…" at bounding box center [696, 176] width 1393 height 908
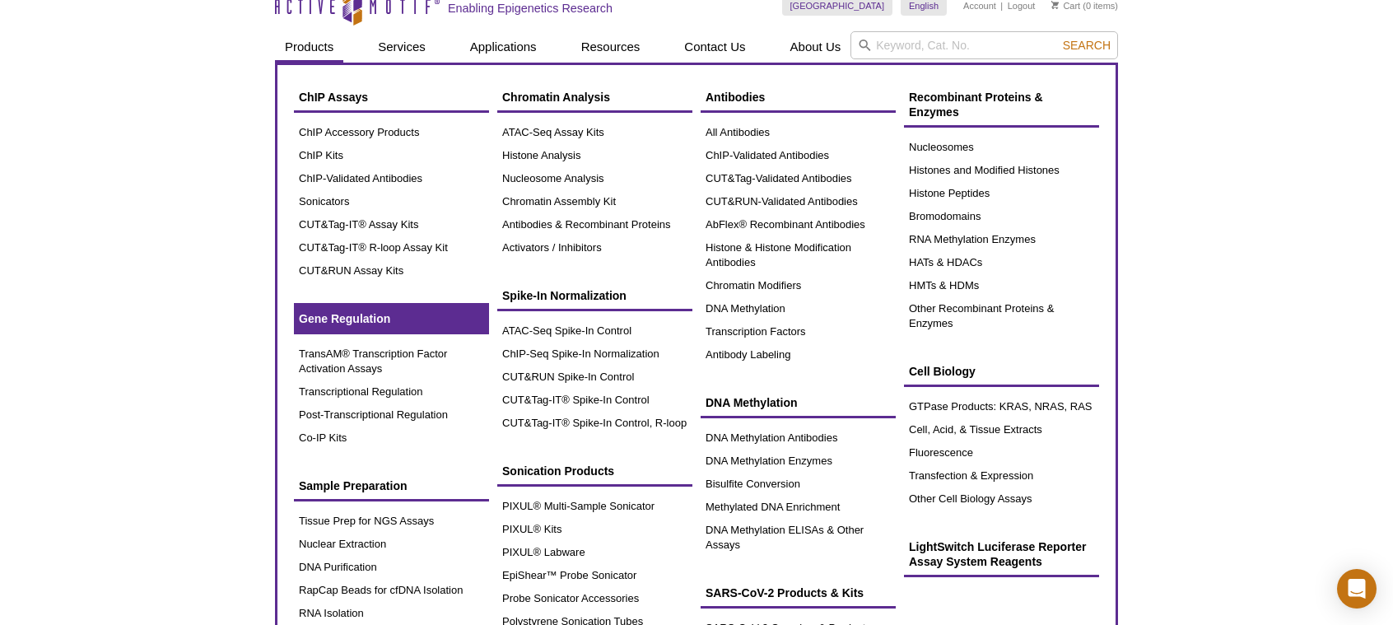
scroll to position [48, 0]
